Goal: Task Accomplishment & Management: Manage account settings

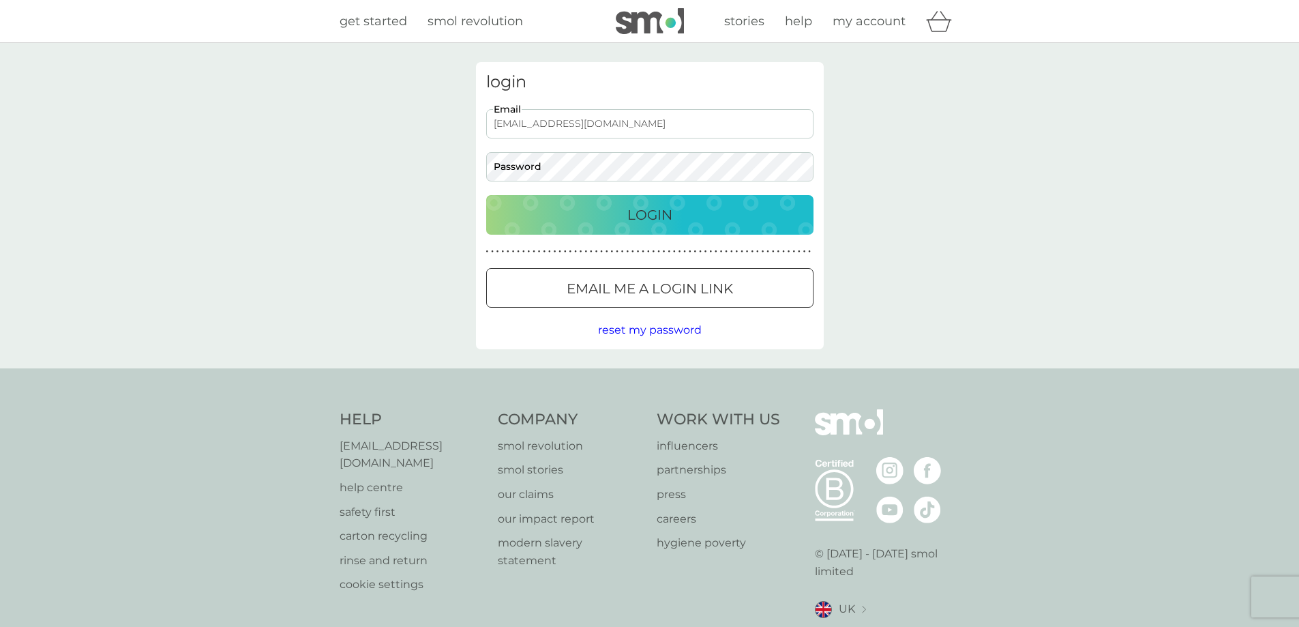
type input "a.m.strevens@hotmail.co.uk"
click at [486, 195] on button "Login" at bounding box center [649, 215] width 327 height 40
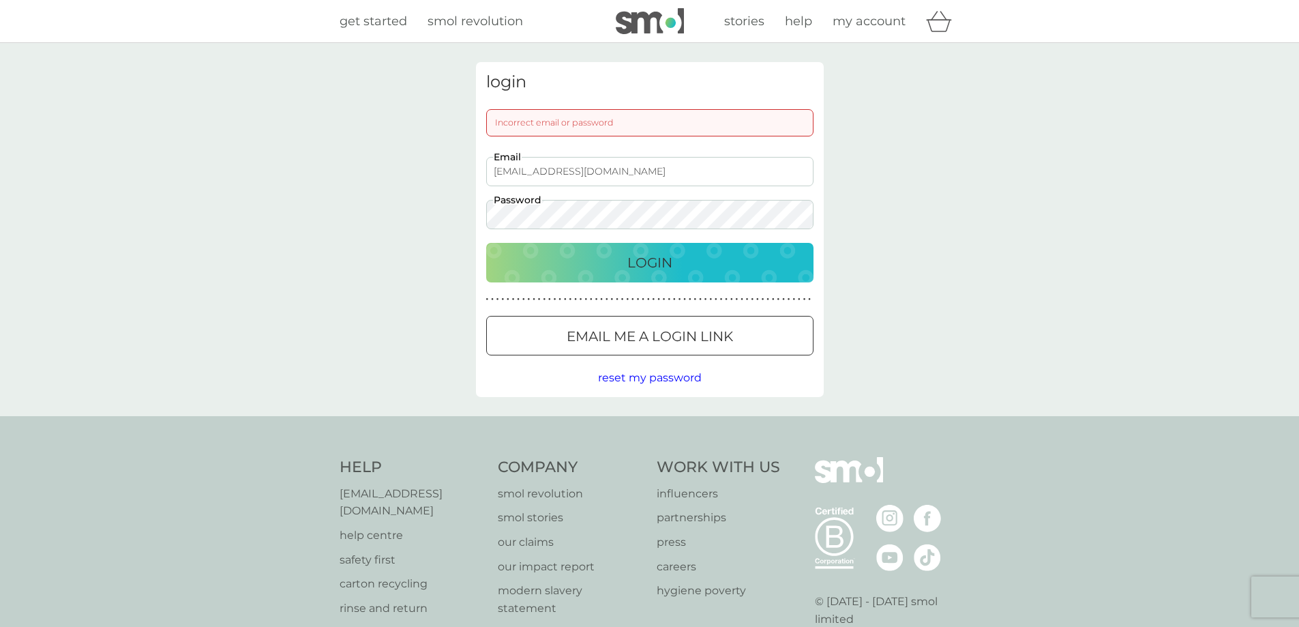
click at [486, 243] on button "Login" at bounding box center [649, 263] width 327 height 40
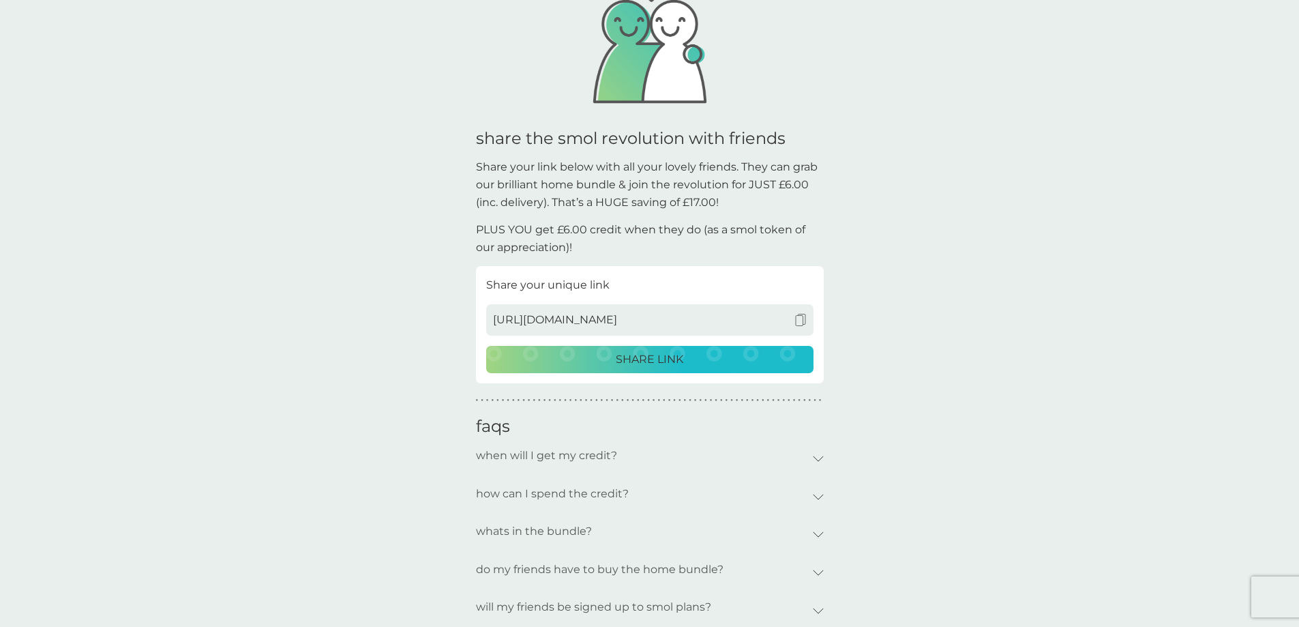
scroll to position [136, 0]
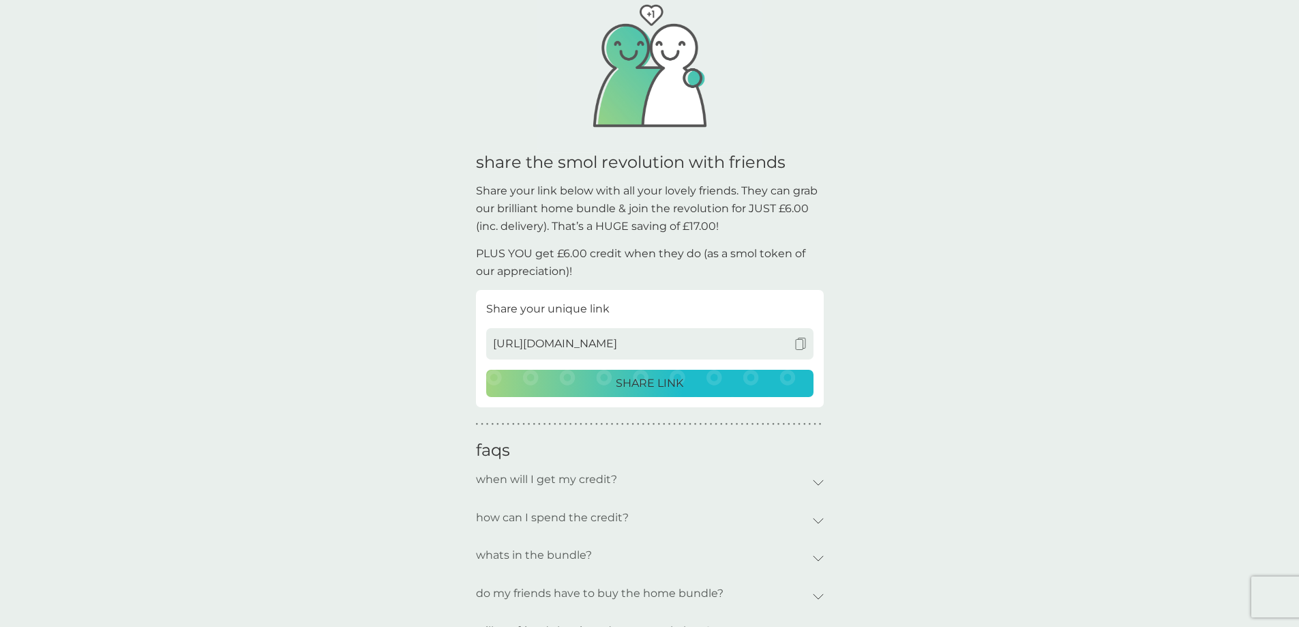
click at [803, 342] on img at bounding box center [800, 344] width 12 height 12
